Goal: Information Seeking & Learning: Learn about a topic

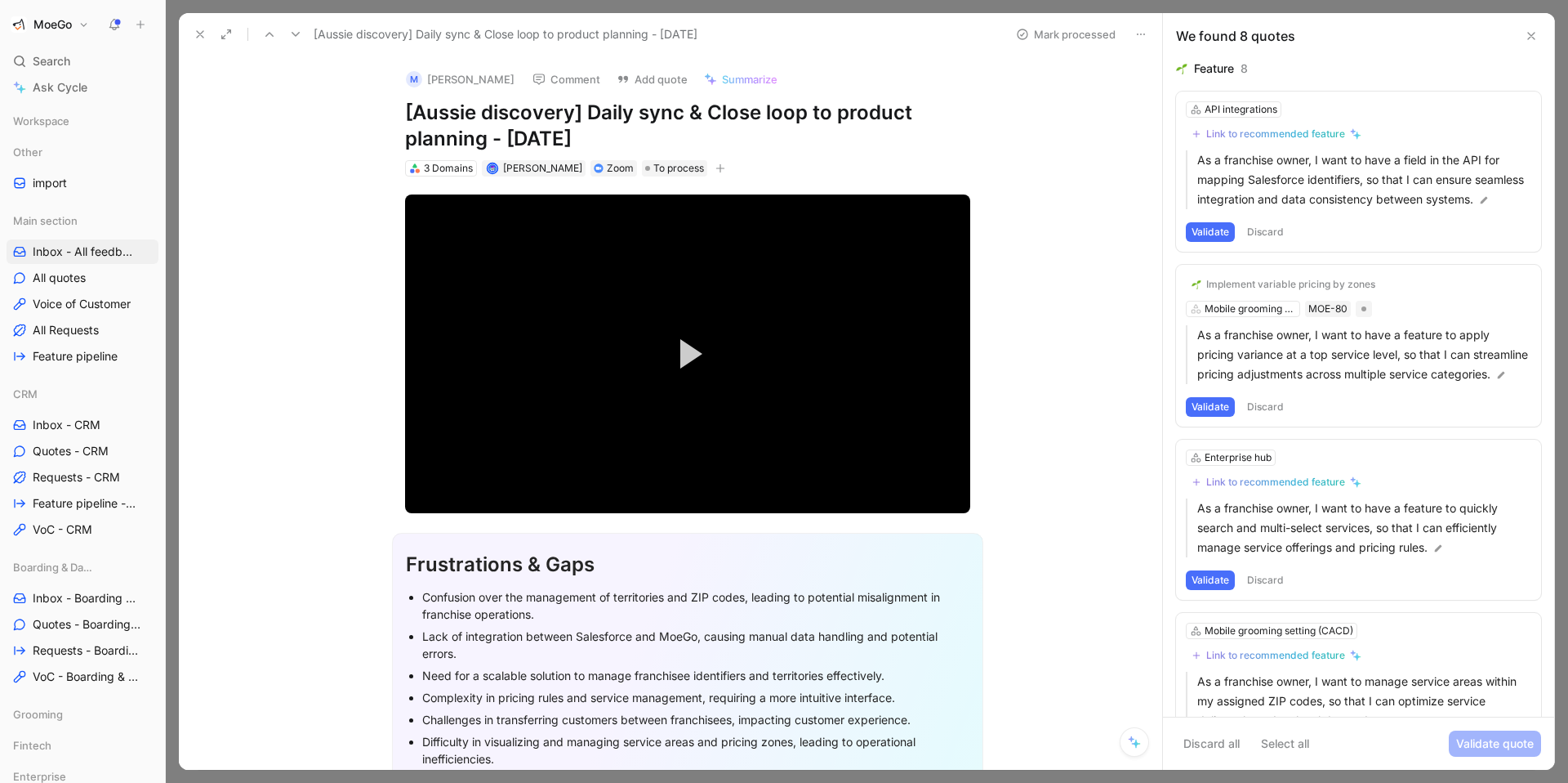
click at [200, 38] on icon at bounding box center [200, 34] width 13 height 13
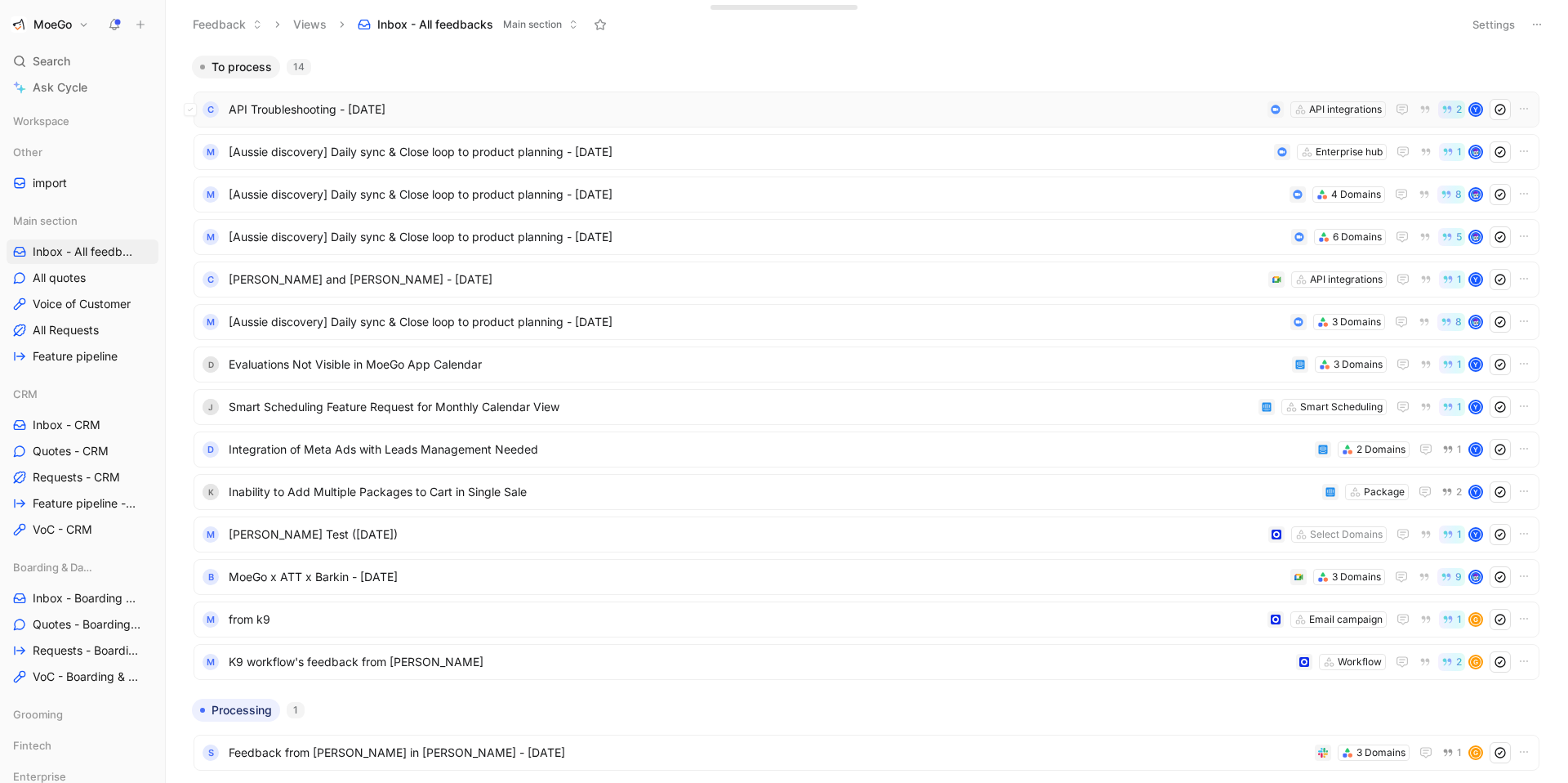
click at [584, 98] on div "C API Troubleshooting - [DATE] API integrations 2 Y" at bounding box center [866, 110] width 1346 height 36
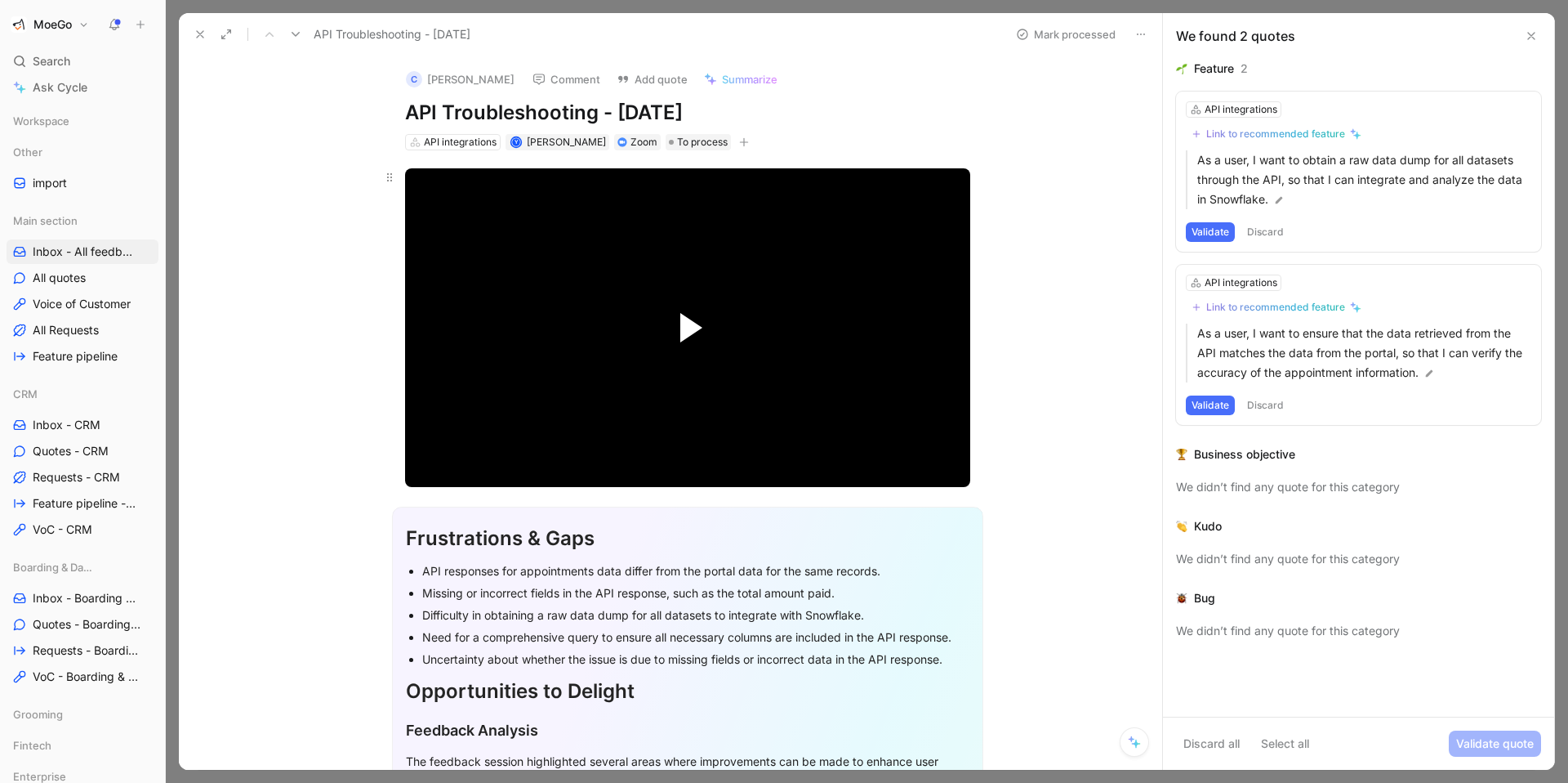
click at [694, 322] on span "Video Player" at bounding box center [691, 328] width 22 height 29
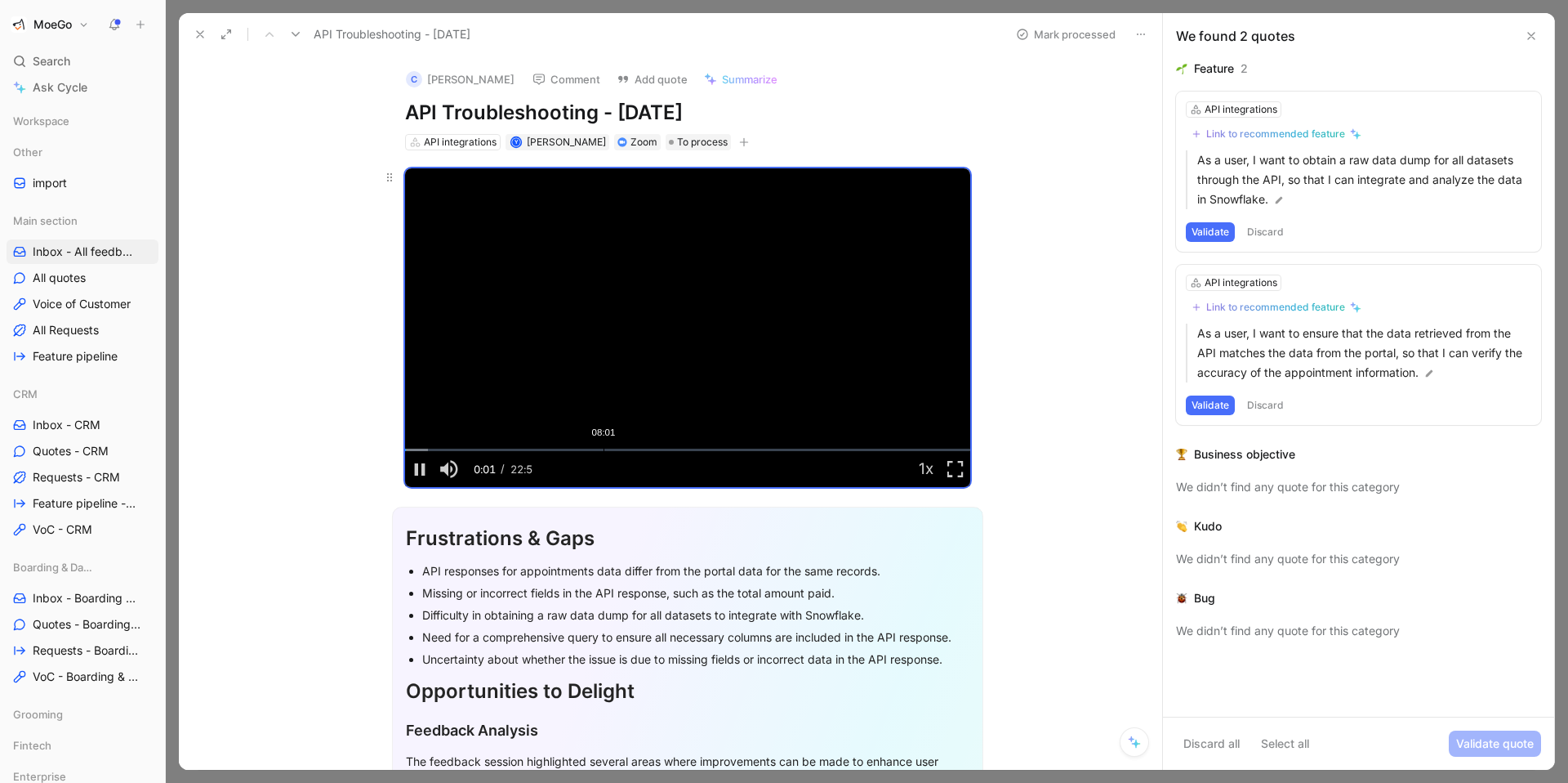
click at [603, 449] on div "Loaded : 4.03% 08:01 00:01" at bounding box center [688, 450] width 565 height 2
click at [967, 469] on span "Video Player" at bounding box center [956, 469] width 29 height 0
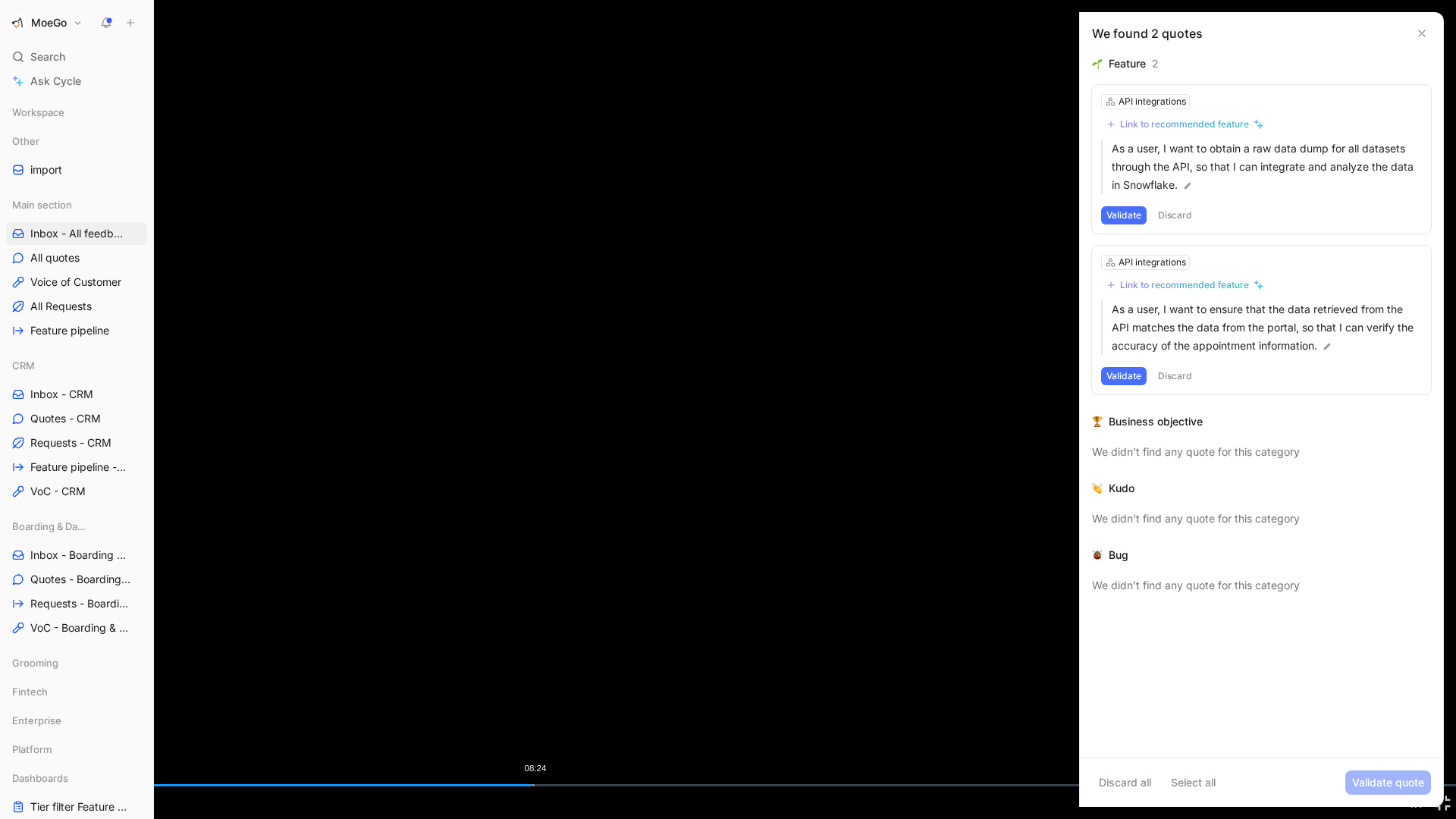
click at [536, 726] on div "08:24" at bounding box center [536, 785] width 1 height 2
click at [538, 726] on div "08:25" at bounding box center [537, 785] width 1 height 2
click at [548, 726] on div "08:34" at bounding box center [547, 785] width 1 height 2
click at [598, 726] on div "Loaded : 41.59% 09:23 09:18" at bounding box center [728, 785] width 1456 height 2
click at [659, 726] on div "Loaded : 46.76% 10:20 10:16" at bounding box center [728, 785] width 1456 height 2
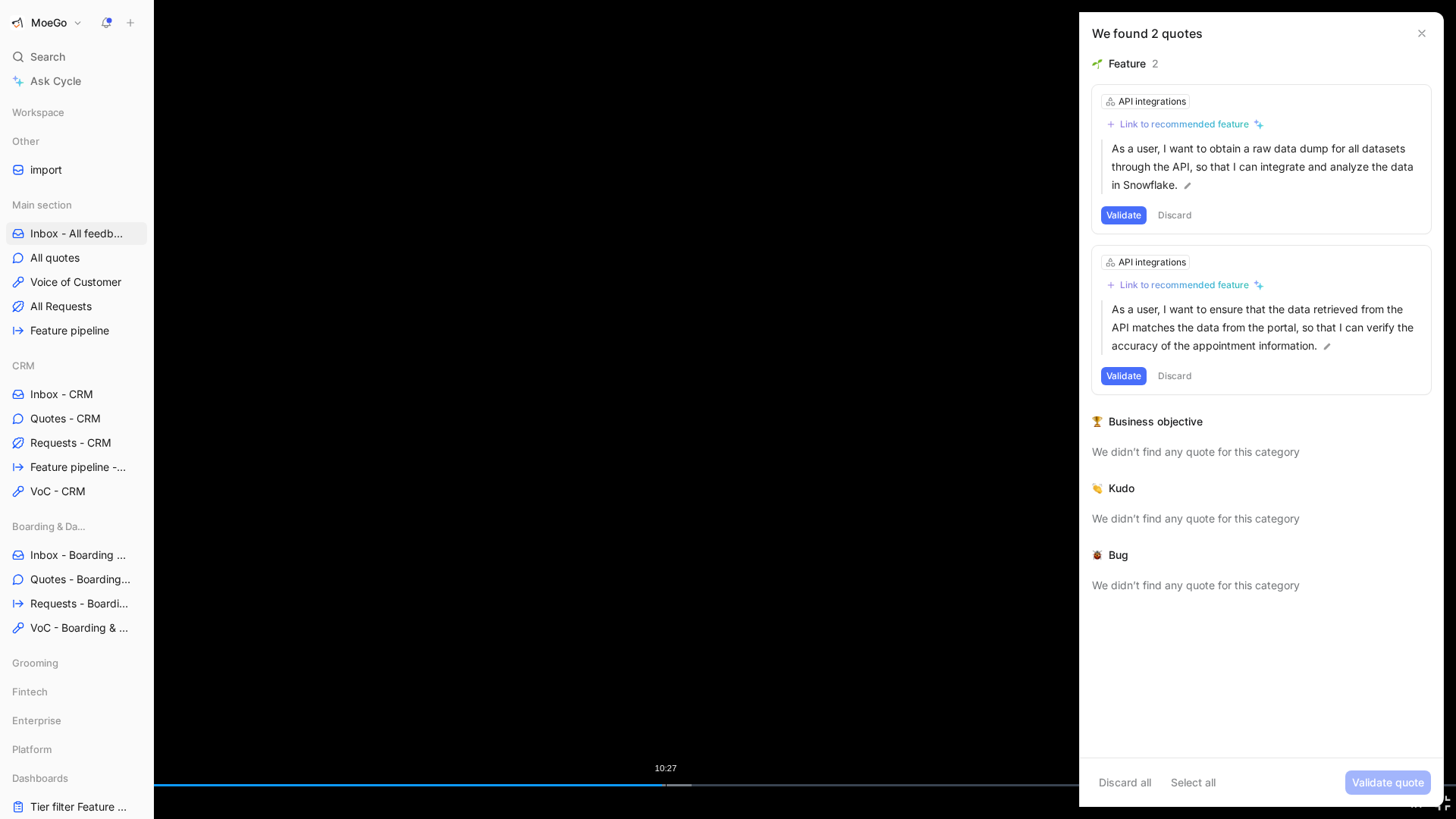
click at [665, 726] on div "Loaded : 47.50% 10:27 10:23" at bounding box center [728, 785] width 1456 height 2
click at [724, 726] on div "Loaded : 51.19% 11:20 11:11" at bounding box center [728, 785] width 1456 height 2
click at [744, 726] on div "11:39" at bounding box center [744, 785] width 1 height 2
click at [773, 726] on div "Loaded : 55.23% 12:08 11:55" at bounding box center [728, 785] width 1456 height 2
click at [796, 726] on div "Loaded : 56.25% 12:17 12:14" at bounding box center [728, 785] width 1456 height 2
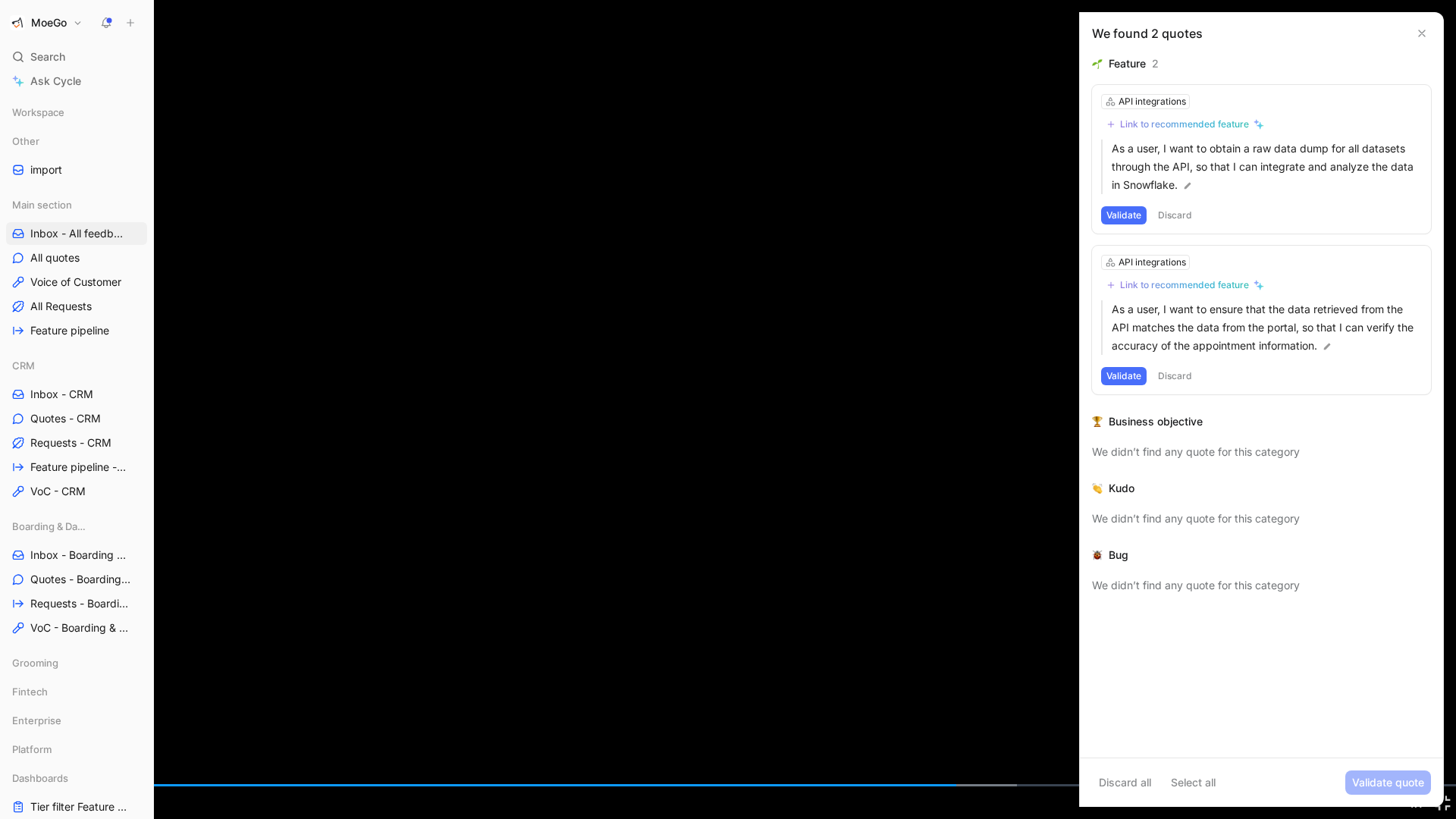
click at [679, 540] on video "Video Player" at bounding box center [728, 410] width 1456 height 819
click at [728, 416] on span "Video Player" at bounding box center [731, 410] width 20 height 27
click at [7, 726] on span "Video Player" at bounding box center [14, 802] width 27 height 0
click at [1040, 726] on div "16:19" at bounding box center [1040, 785] width 1 height 2
click at [722, 397] on span "Video Player" at bounding box center [731, 410] width 20 height 27
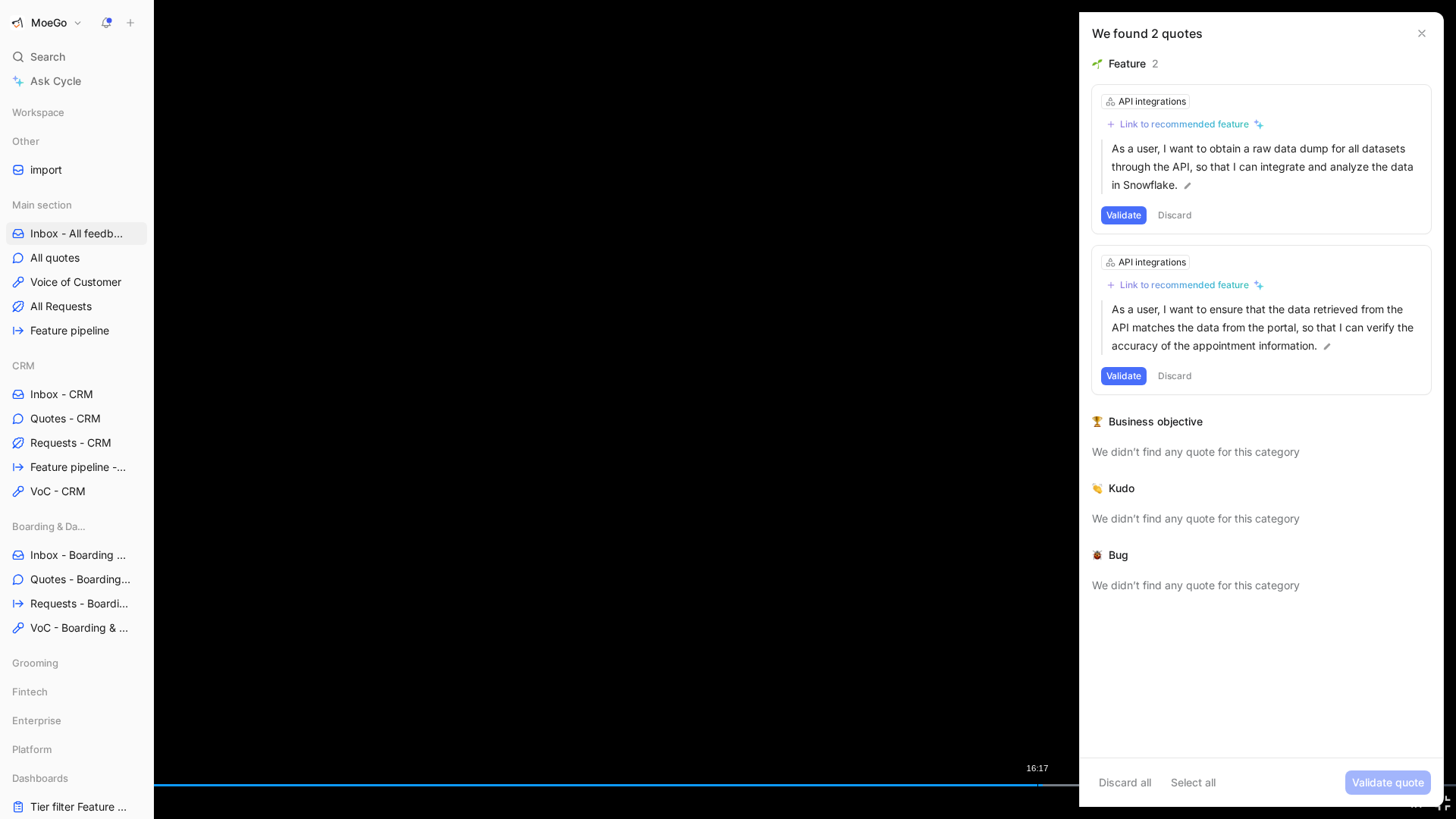
click at [1014, 726] on div "Loaded : 76.47% 16:17 16:22" at bounding box center [728, 785] width 1456 height 2
click at [12, 726] on span "Video Player" at bounding box center [14, 802] width 27 height 0
click at [11, 726] on span "Video Player" at bounding box center [14, 802] width 27 height 0
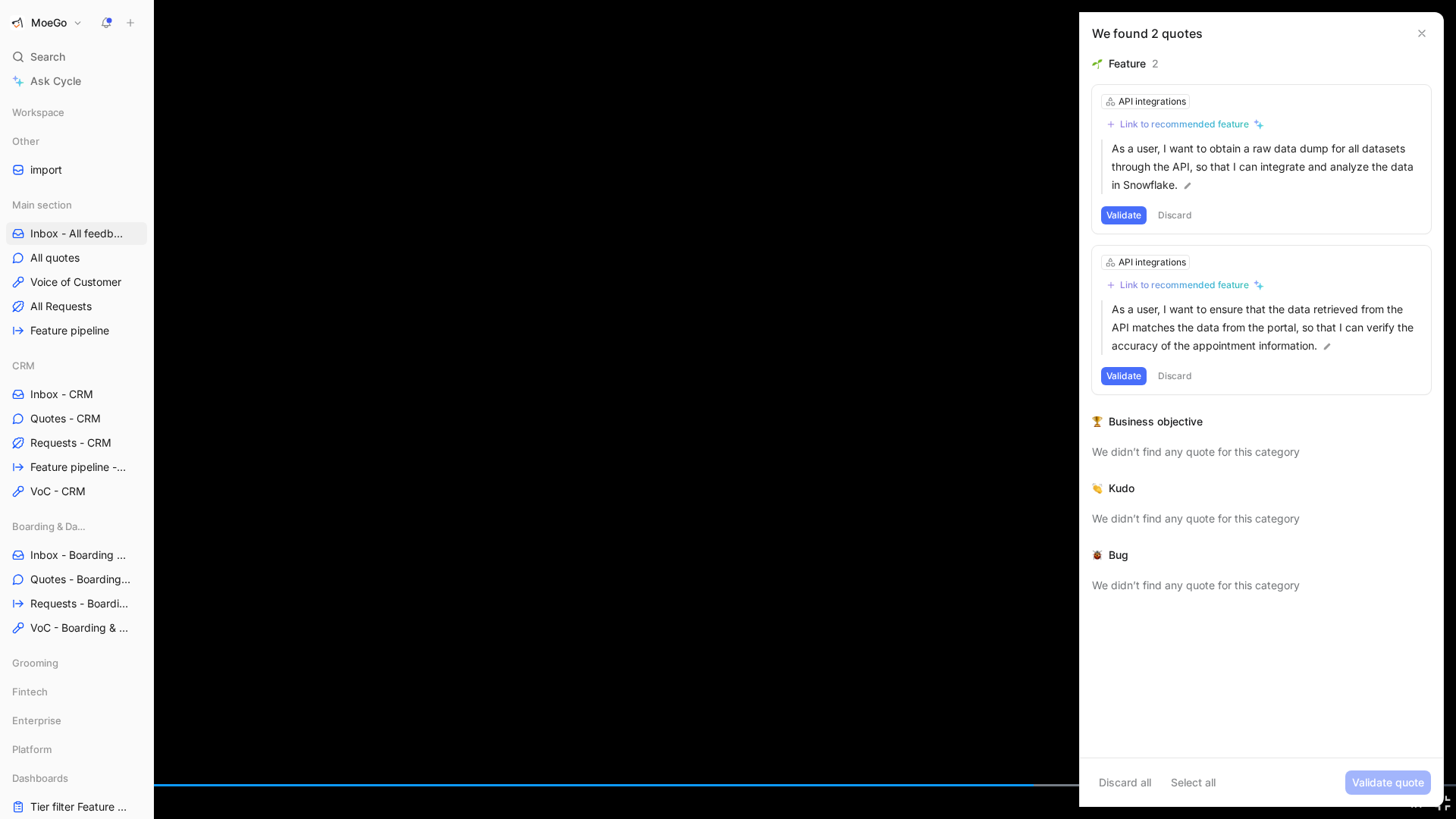
click at [11, 726] on span "Video Player" at bounding box center [14, 802] width 27 height 0
click at [15, 726] on span "Video Player" at bounding box center [14, 802] width 27 height 0
click at [429, 554] on video "Video Player" at bounding box center [728, 410] width 1456 height 819
click at [11, 726] on span "Video Player" at bounding box center [14, 802] width 27 height 0
click at [10, 726] on span "Video Player" at bounding box center [14, 802] width 27 height 0
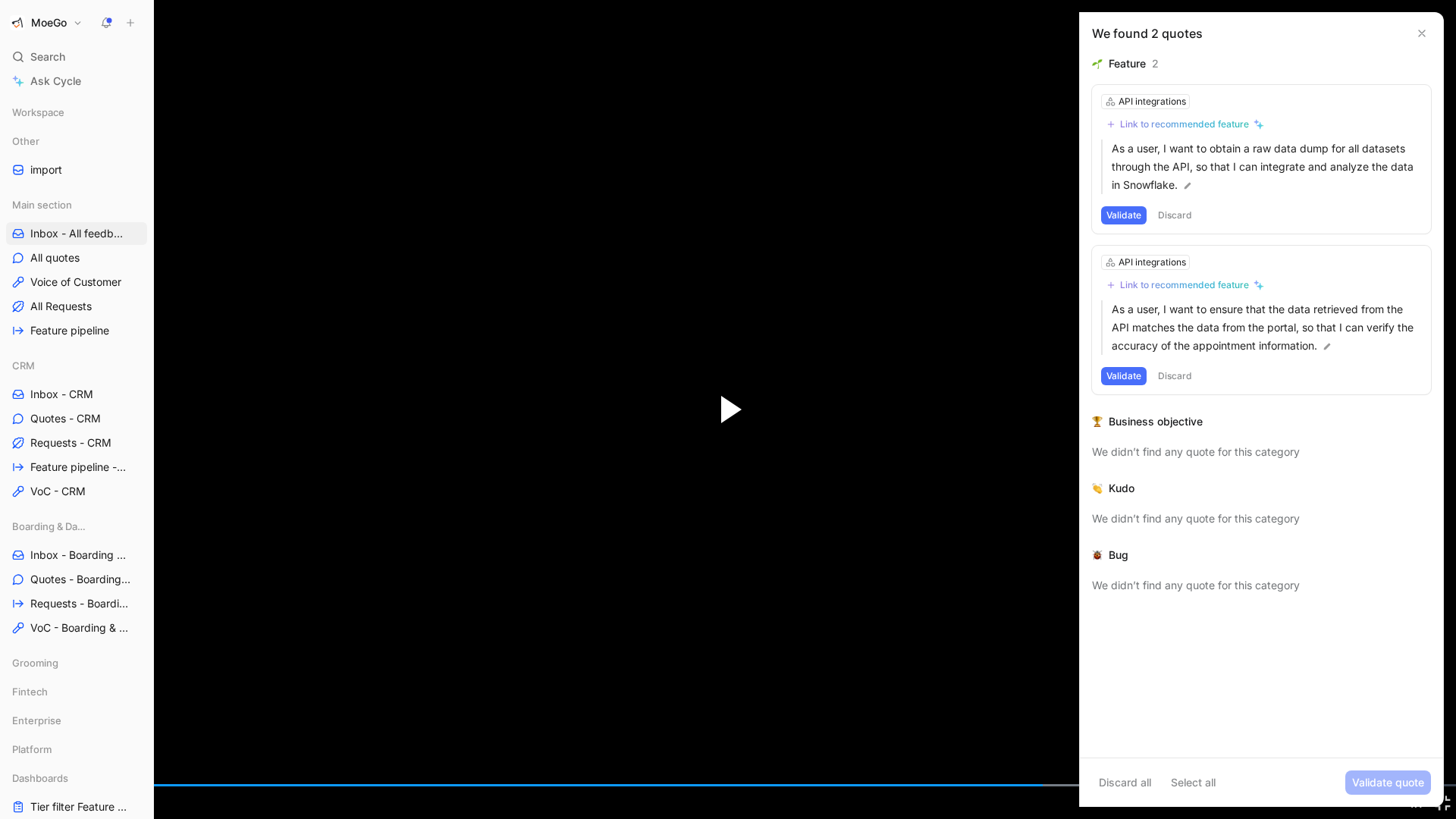
click at [724, 416] on span "Video Player" at bounding box center [731, 410] width 20 height 27
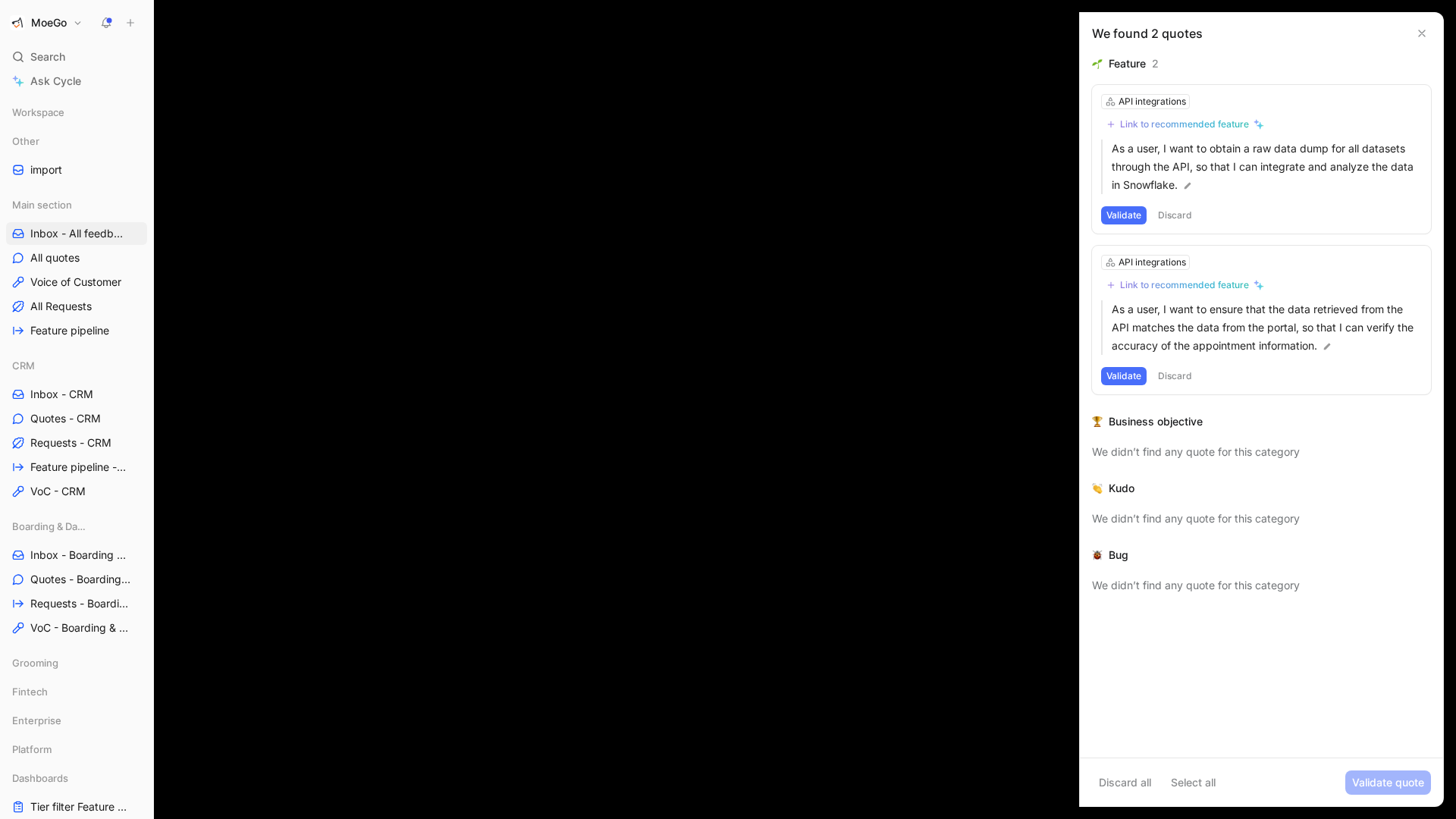
click at [874, 404] on video "Video Player" at bounding box center [728, 410] width 1456 height 819
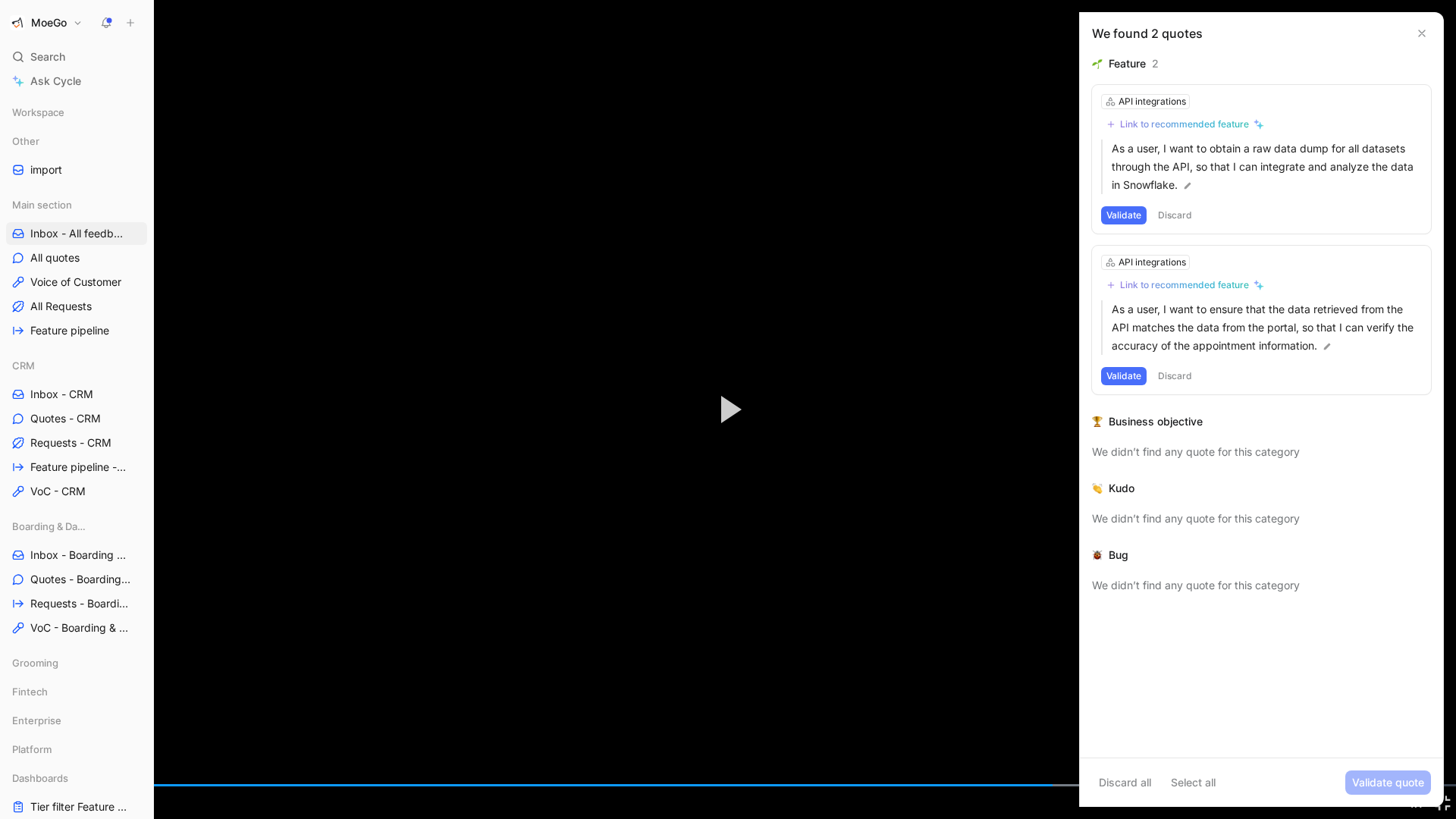
click at [1234, 472] on video "Video Player" at bounding box center [728, 410] width 1456 height 819
click at [1393, 681] on video "Video Player" at bounding box center [728, 410] width 1456 height 819
click at [1444, 726] on span "Video Player" at bounding box center [1442, 802] width 27 height 0
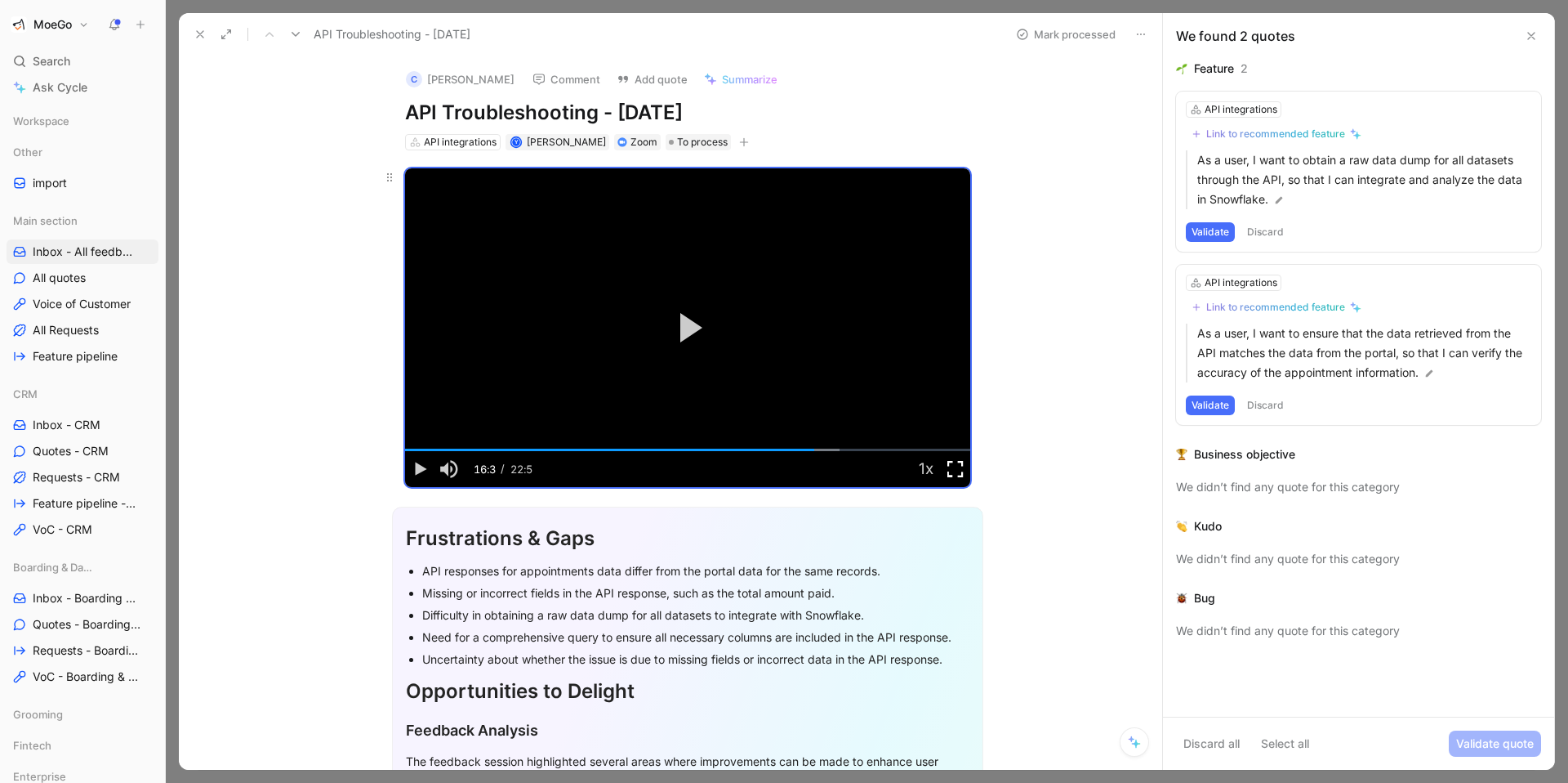
click at [957, 469] on span "Video Player" at bounding box center [956, 469] width 29 height 0
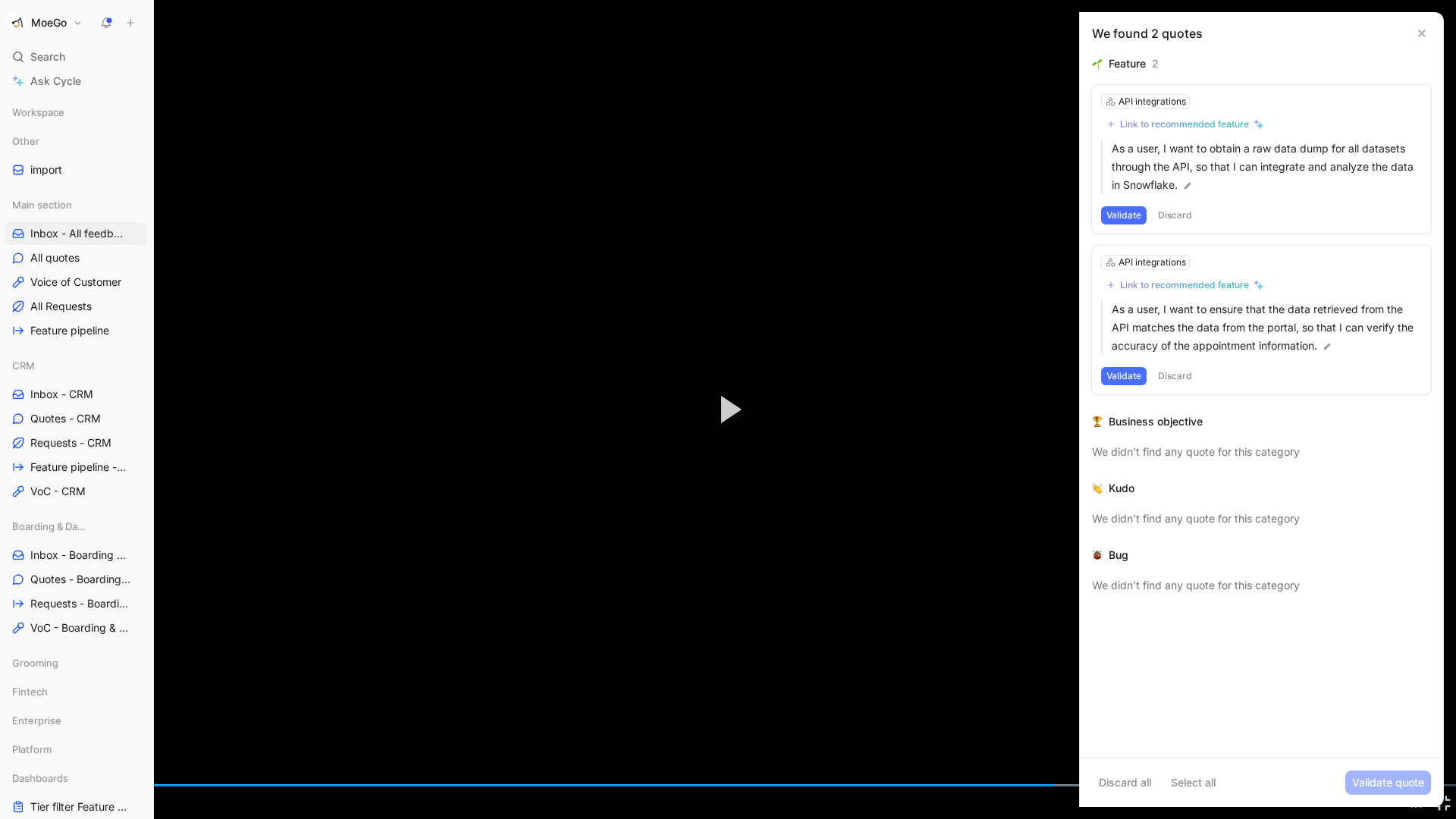
click at [746, 431] on button "Play Video" at bounding box center [728, 410] width 68 height 68
click at [1444, 726] on span "Video Player" at bounding box center [1442, 802] width 27 height 0
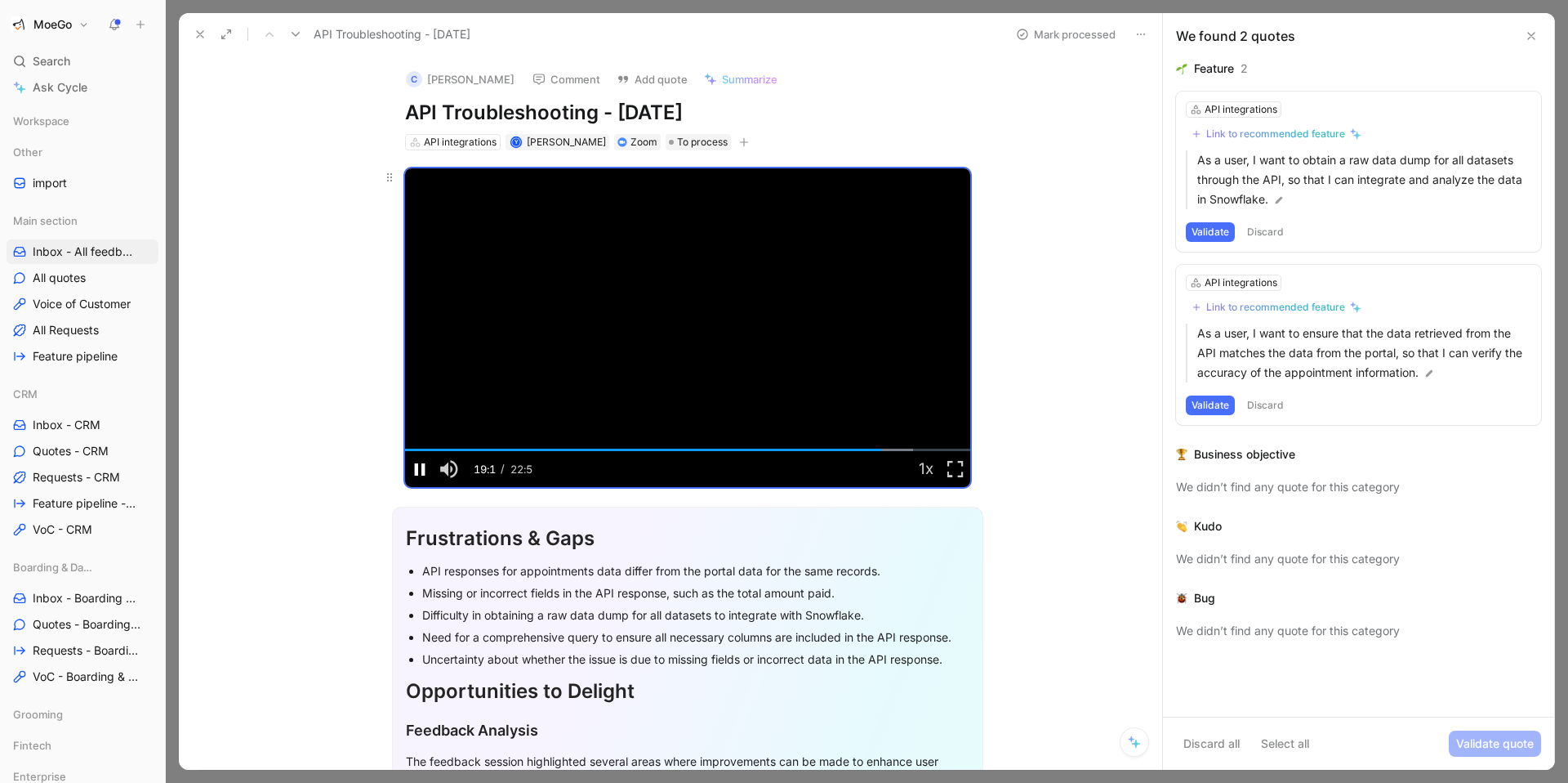
click at [421, 469] on span "Video Player" at bounding box center [420, 469] width 29 height 0
